Goal: Transaction & Acquisition: Purchase product/service

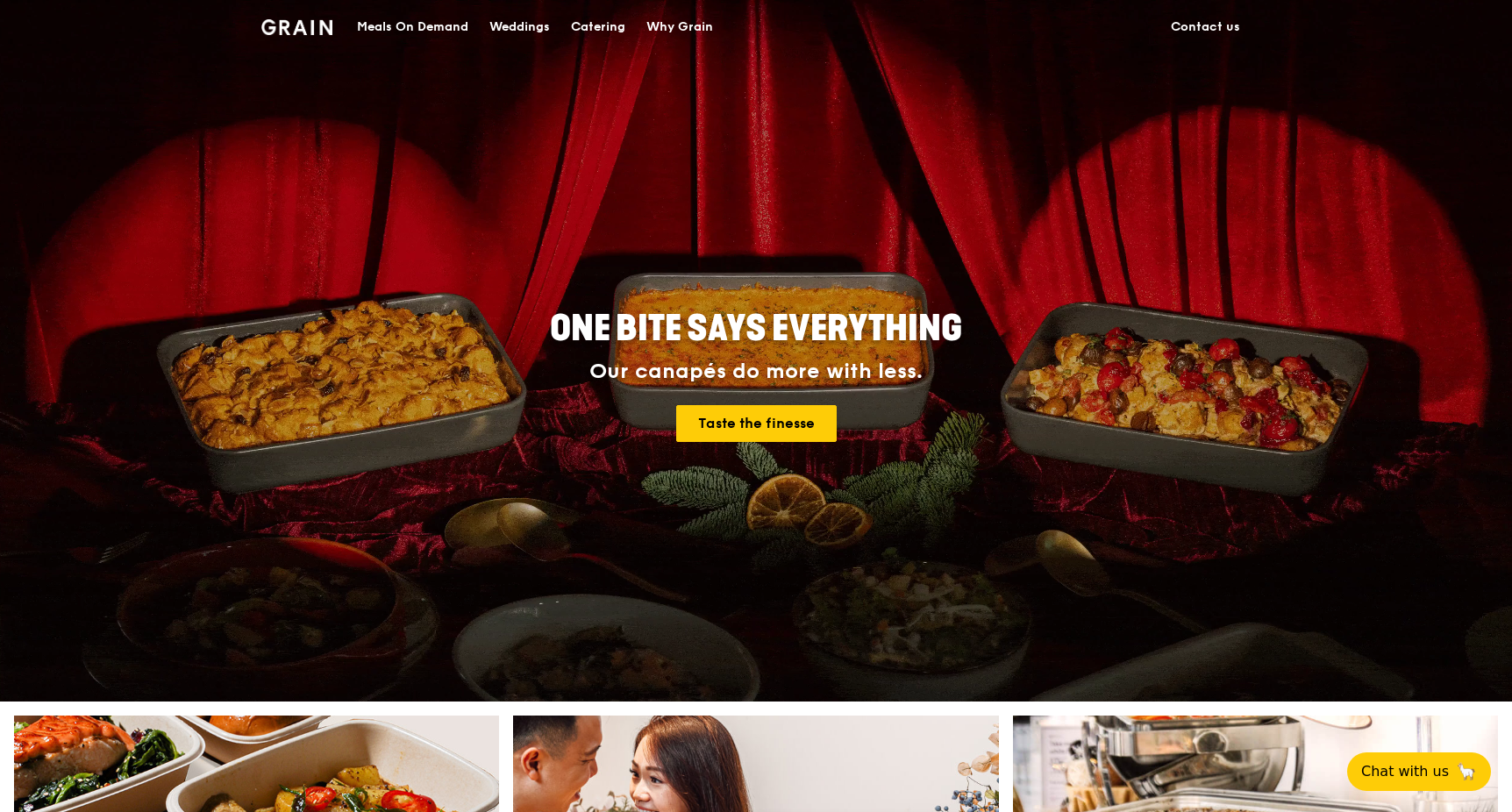
click at [611, 35] on div "Catering" at bounding box center [598, 27] width 55 height 53
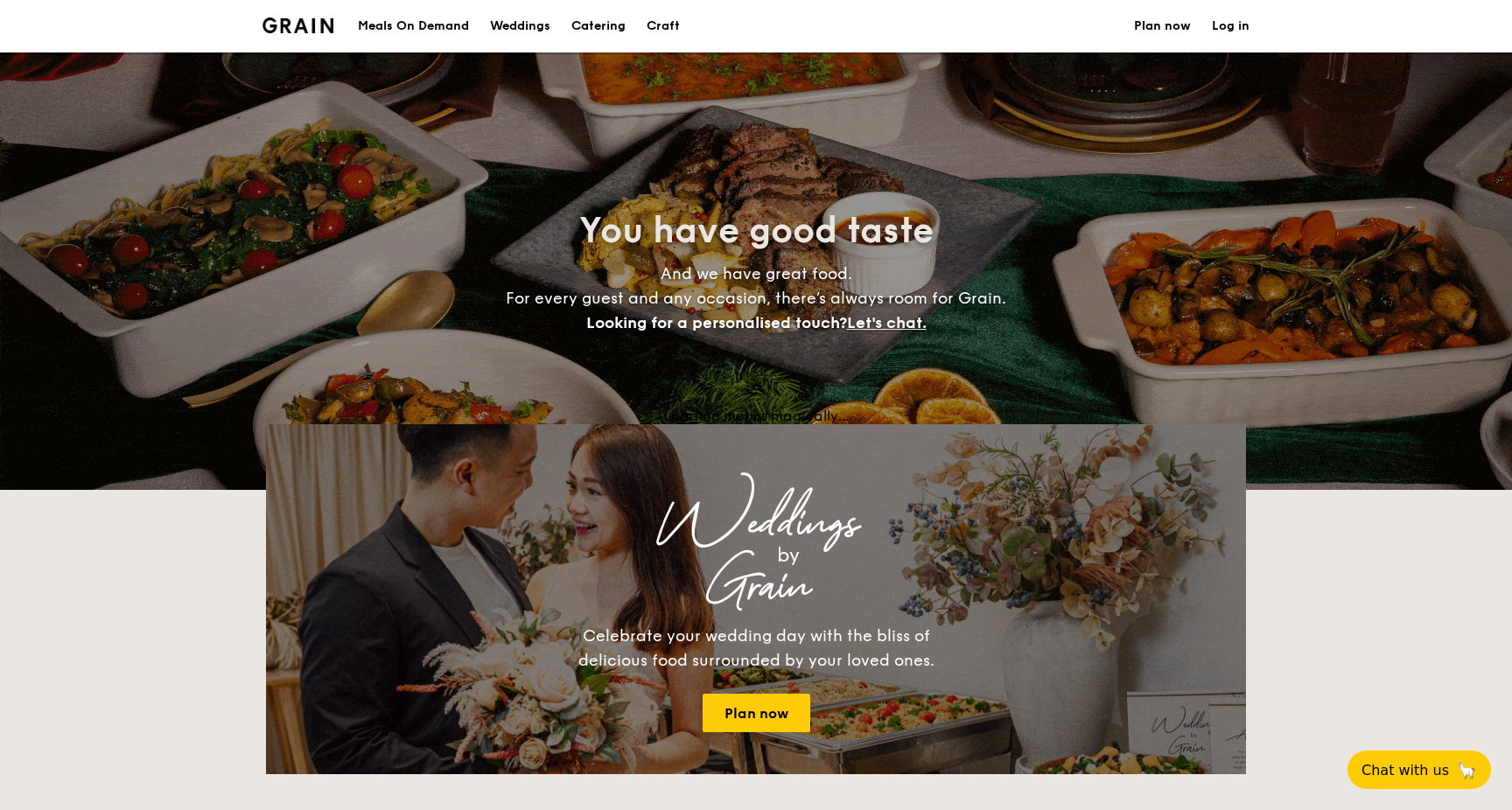
select select
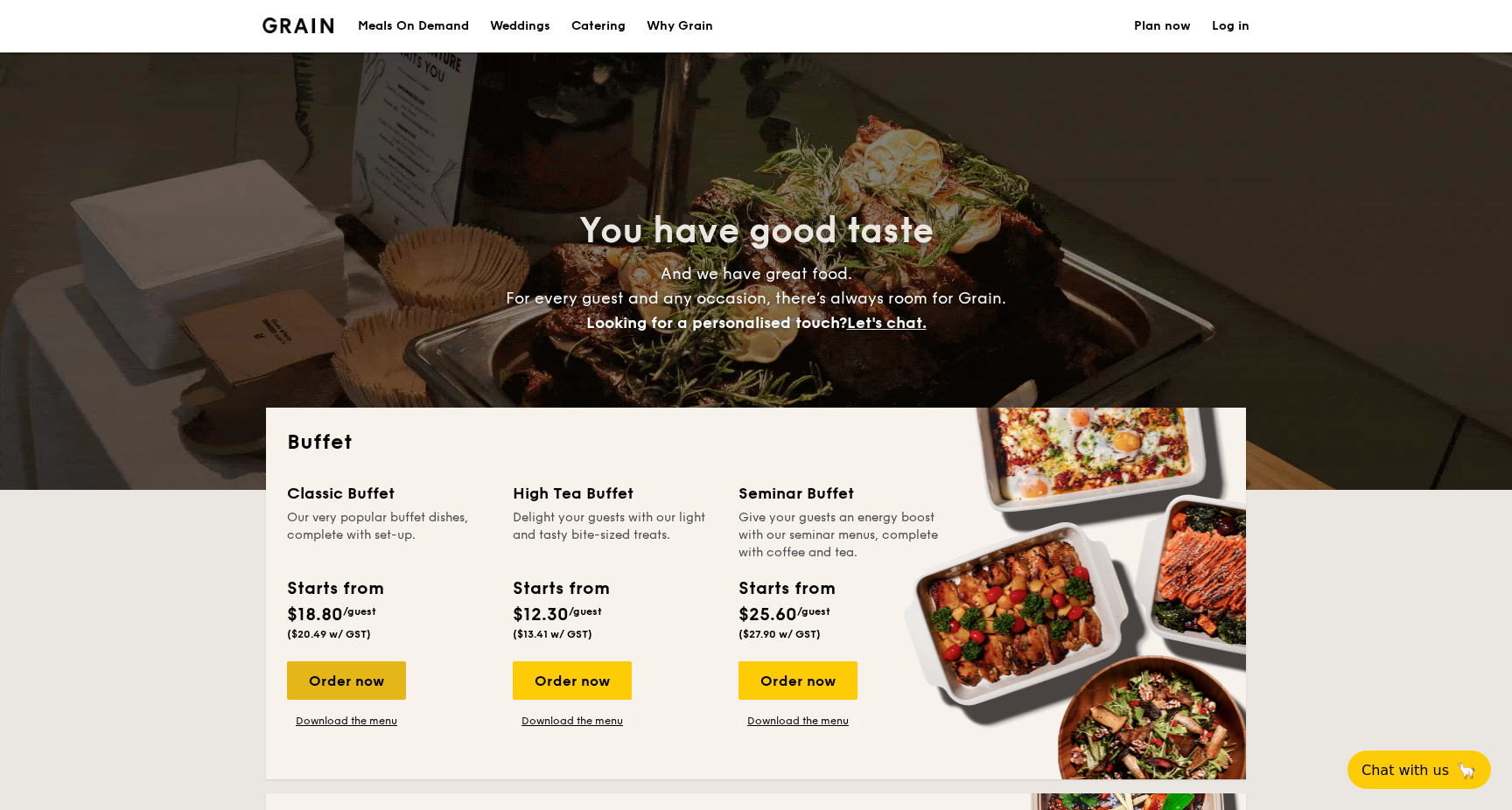
click at [366, 677] on div "Order now" at bounding box center [346, 680] width 119 height 38
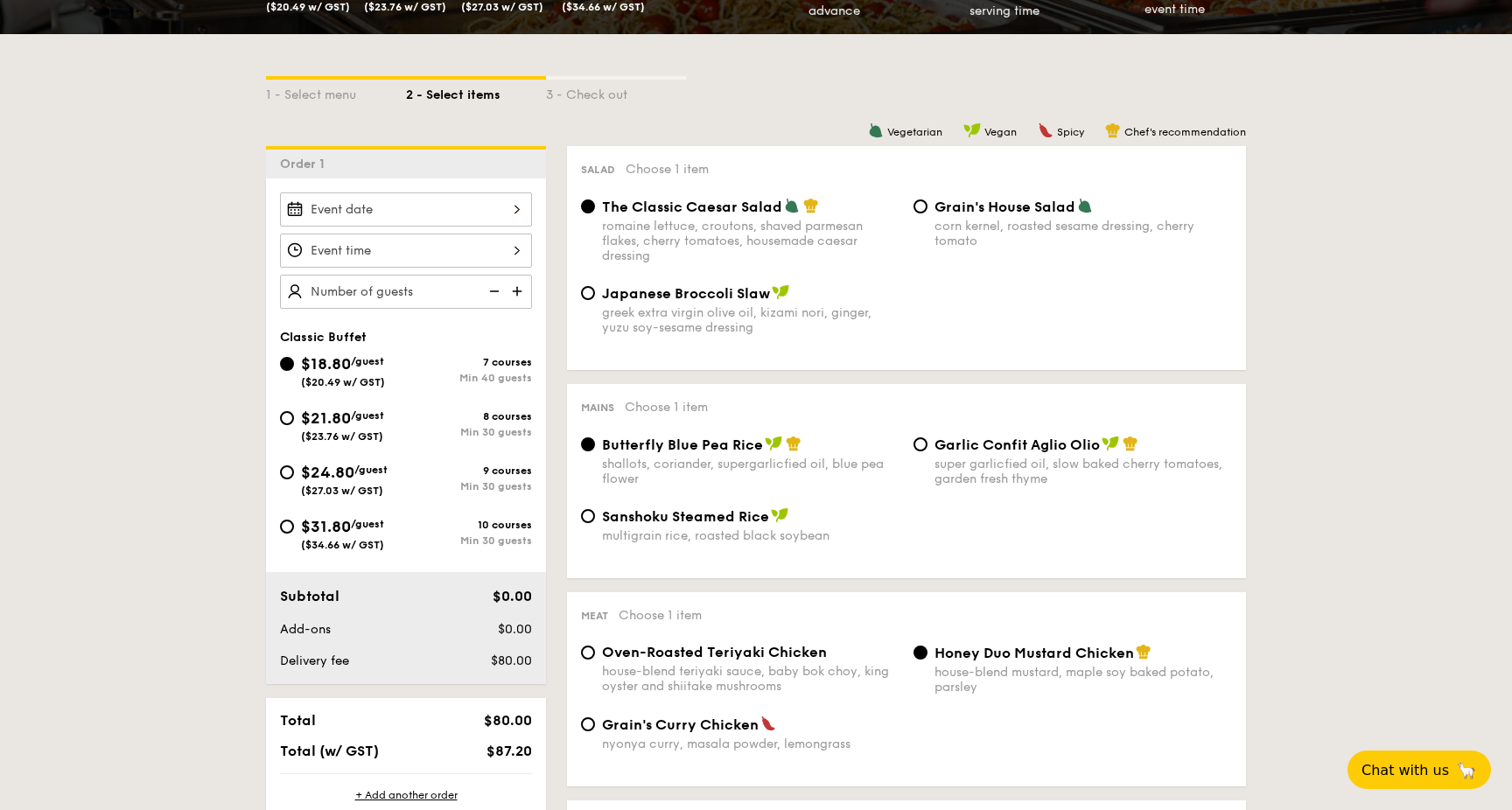
scroll to position [351, 0]
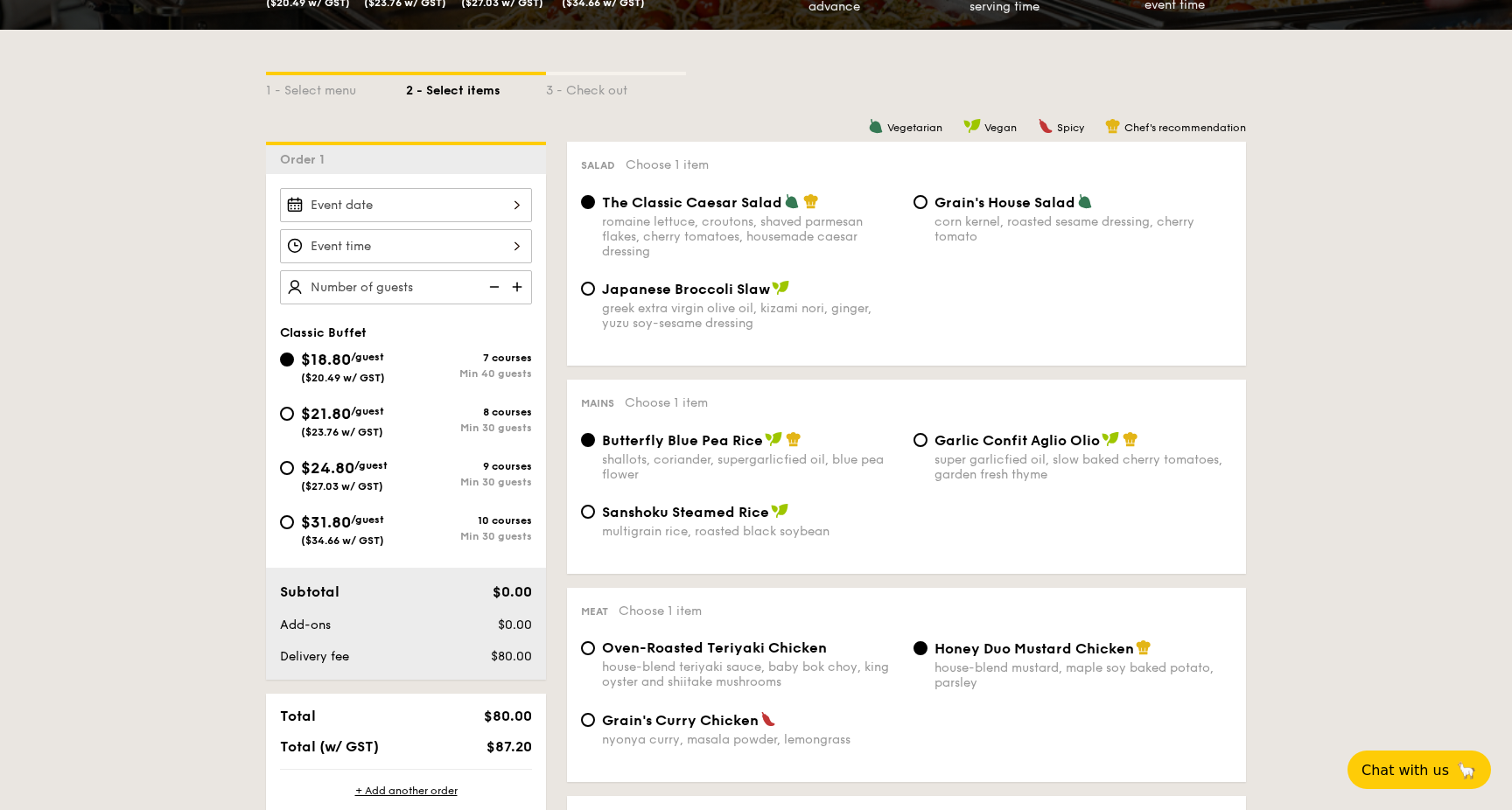
select select
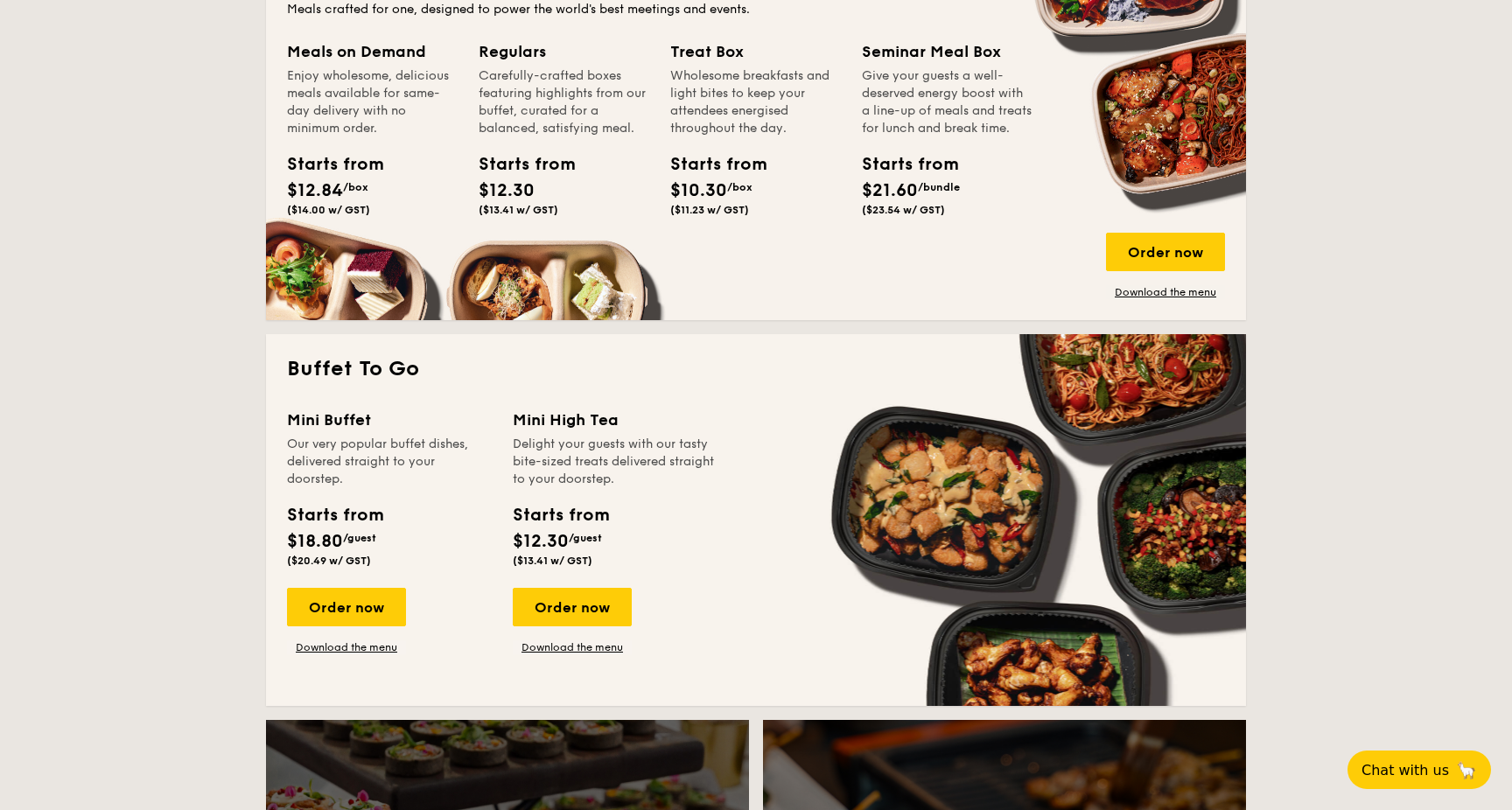
scroll to position [846, 0]
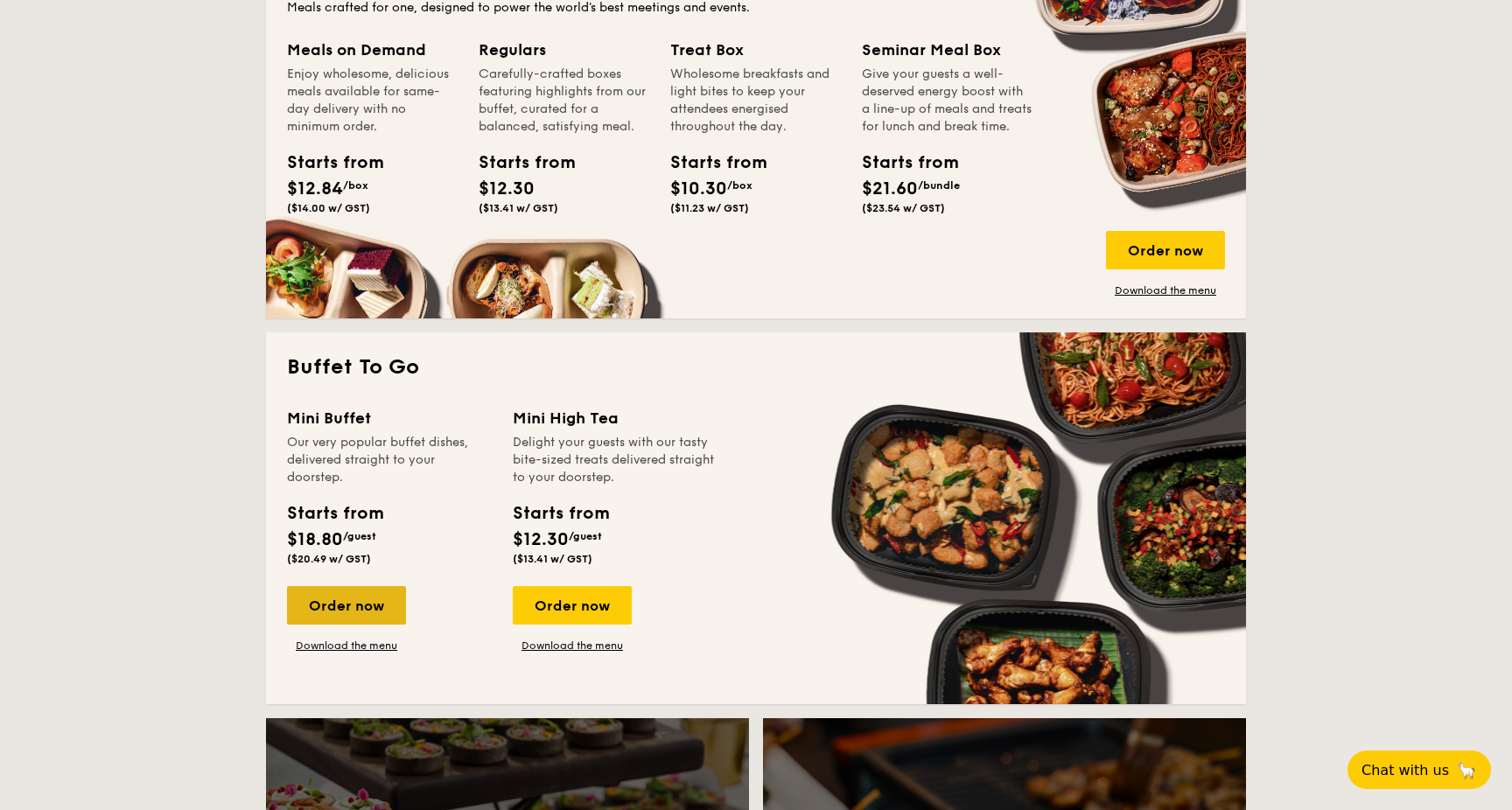
click at [341, 594] on div "Order now" at bounding box center [346, 605] width 119 height 38
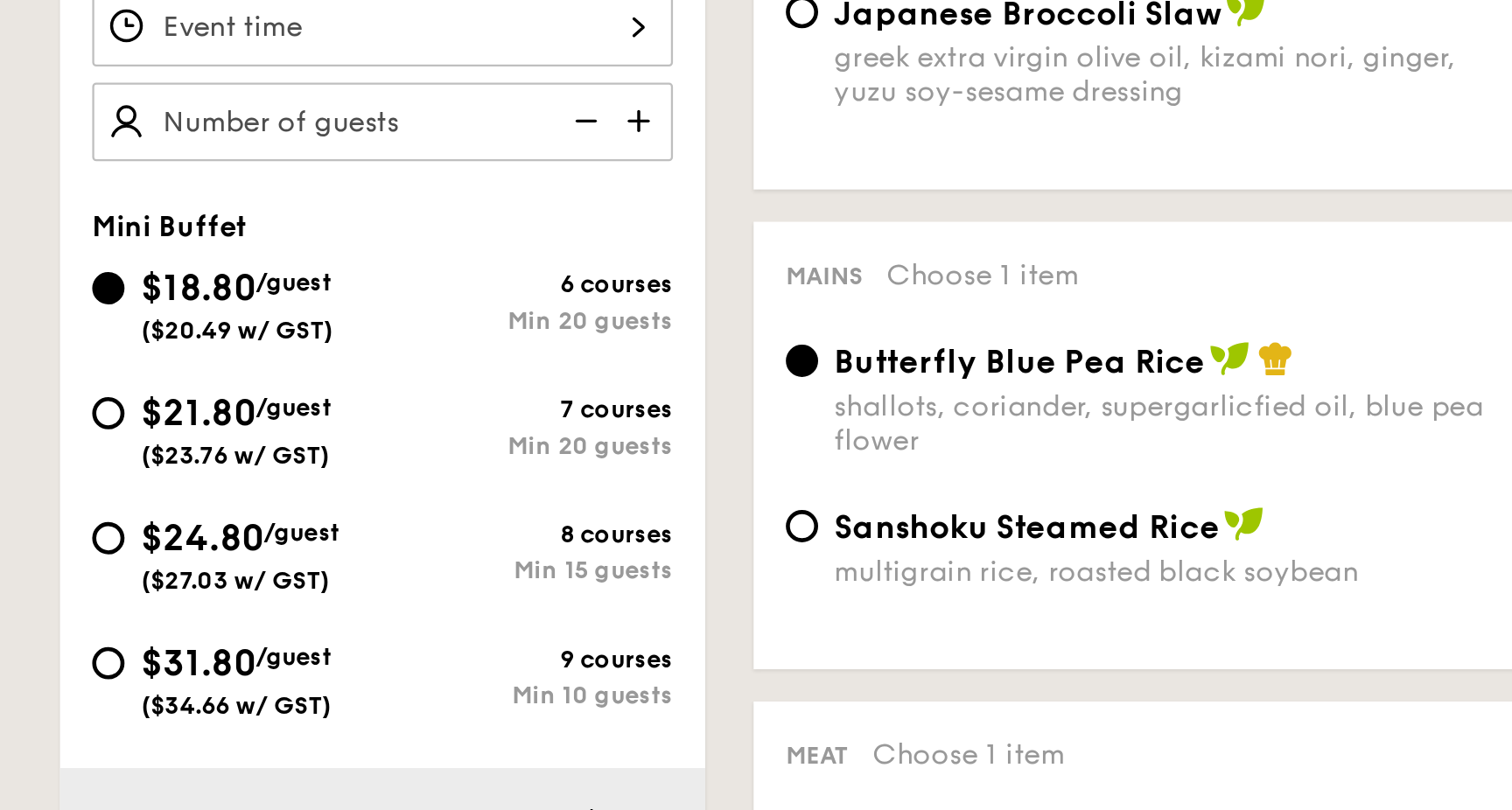
scroll to position [354, 0]
